Goal: Task Accomplishment & Management: Manage account settings

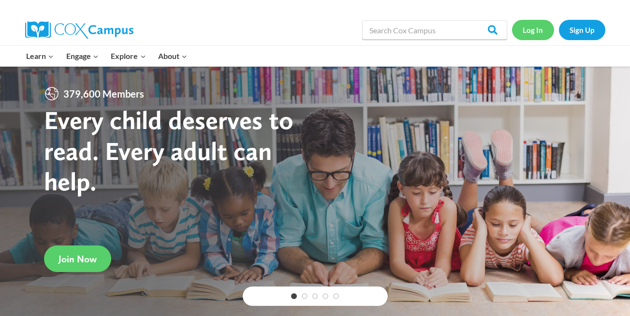
click at [529, 27] on link "Log In" at bounding box center [533, 30] width 42 height 20
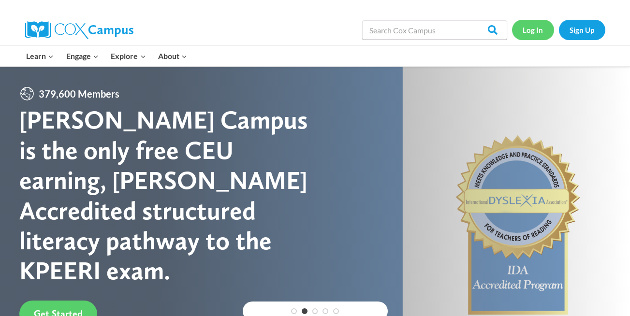
click at [531, 27] on link "Log In" at bounding box center [533, 30] width 42 height 20
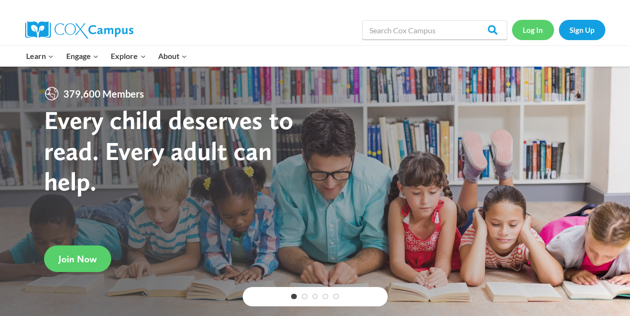
click at [540, 33] on link "Log In" at bounding box center [533, 30] width 42 height 20
click at [534, 27] on link "Log In" at bounding box center [533, 30] width 42 height 20
click at [533, 31] on link "Log In" at bounding box center [533, 30] width 42 height 20
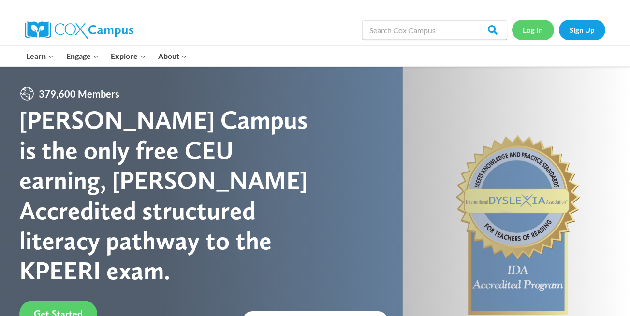
click at [536, 35] on link "Log In" at bounding box center [533, 30] width 42 height 20
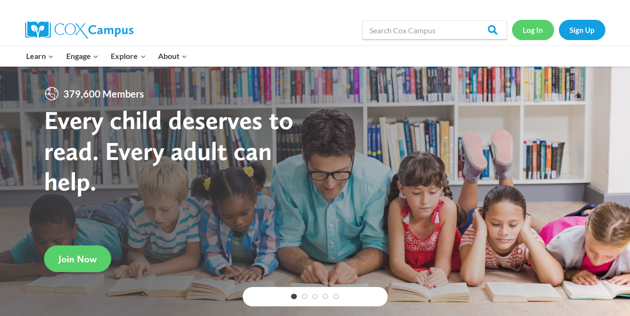
click at [546, 27] on link "Log In" at bounding box center [533, 30] width 42 height 20
click at [525, 29] on link "Log In" at bounding box center [533, 30] width 42 height 20
